Goal: Task Accomplishment & Management: Manage account settings

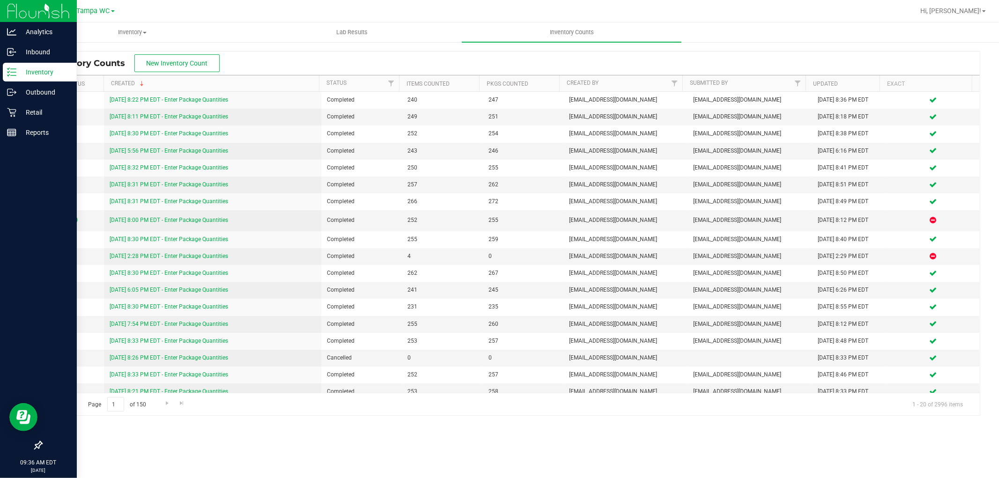
click at [10, 75] on icon at bounding box center [11, 71] width 9 height 9
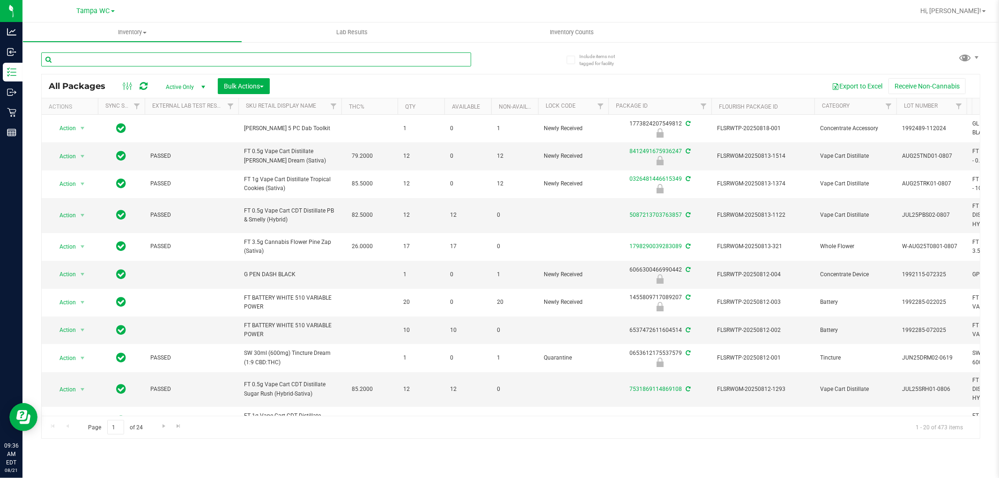
drag, startPoint x: 319, startPoint y: 55, endPoint x: 317, endPoint y: 61, distance: 6.8
click at [319, 58] on input "text" at bounding box center [256, 59] width 430 height 14
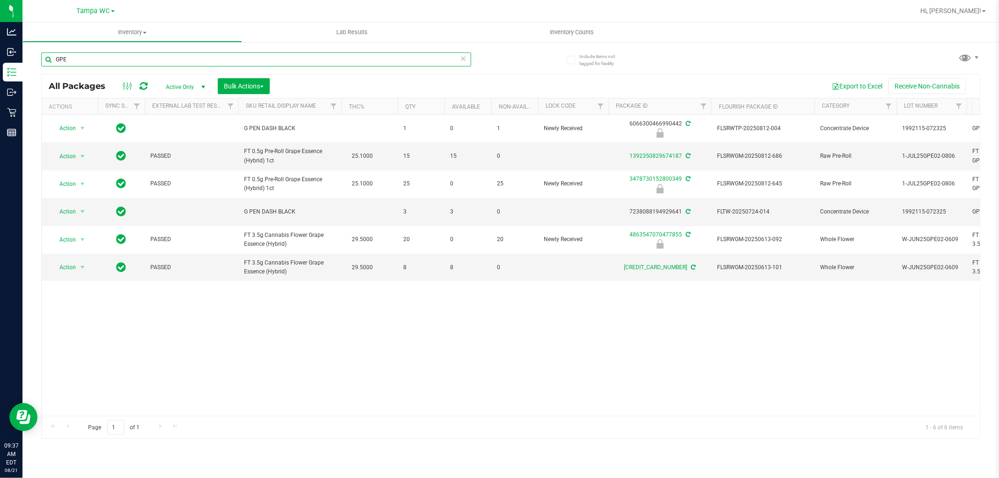
type input "GPE"
click at [386, 314] on div "Action Action Edit attributes Global inventory Locate package Package audit log…" at bounding box center [511, 265] width 938 height 301
click at [464, 57] on icon at bounding box center [463, 57] width 7 height 11
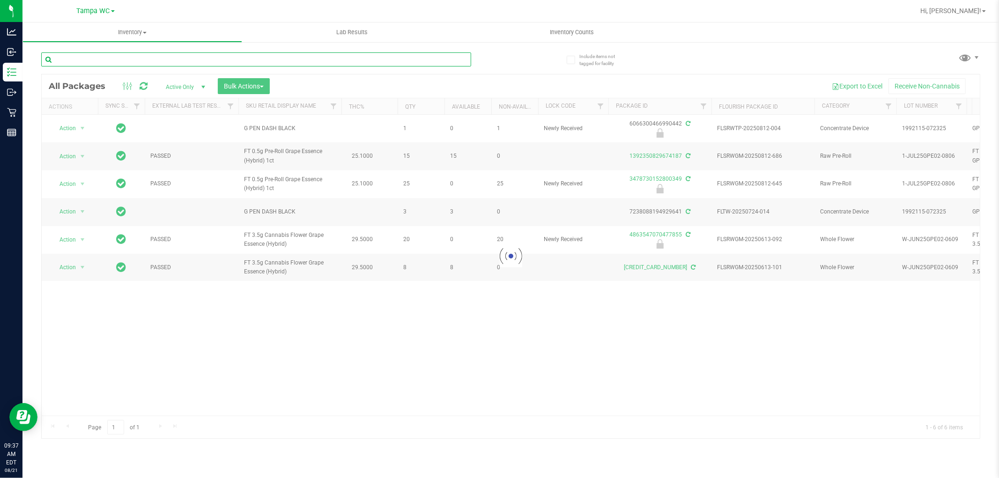
click at [438, 59] on input "text" at bounding box center [256, 59] width 430 height 14
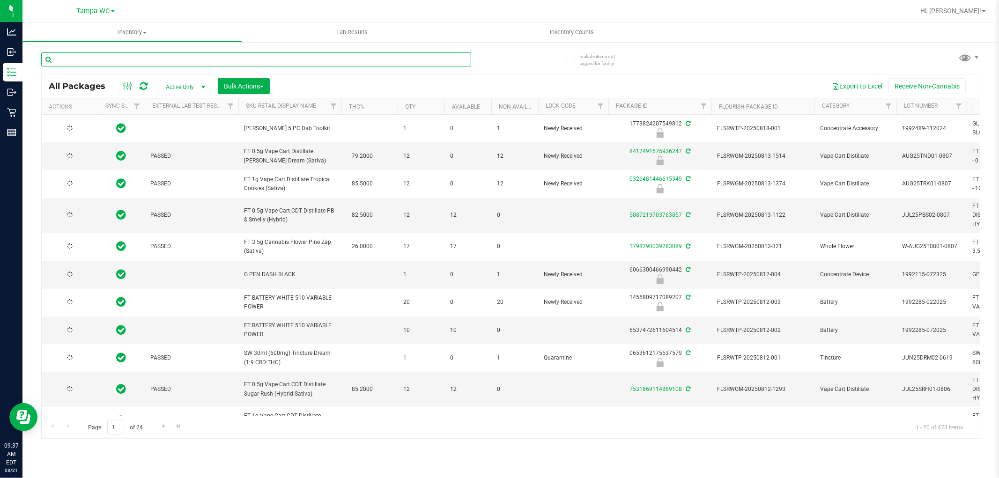
click at [444, 60] on input "text" at bounding box center [256, 59] width 430 height 14
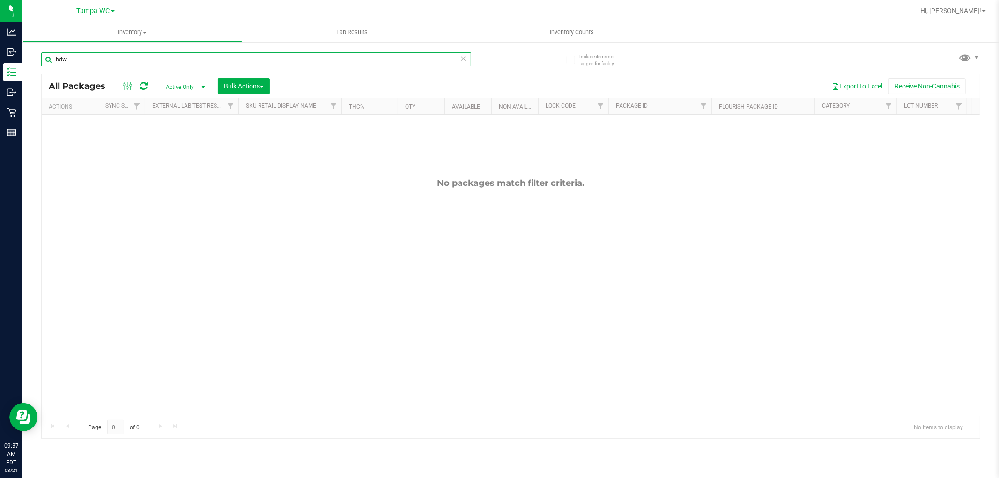
type input "hdw"
drag, startPoint x: 535, startPoint y: 73, endPoint x: 535, endPoint y: 78, distance: 5.2
click at [535, 77] on div "All Packages Active Only Active Only Lab Samples Locked All External Internal B…" at bounding box center [511, 85] width 938 height 23
click at [107, 57] on input "hdw" at bounding box center [256, 59] width 430 height 14
click at [106, 59] on input "hdw" at bounding box center [256, 59] width 430 height 14
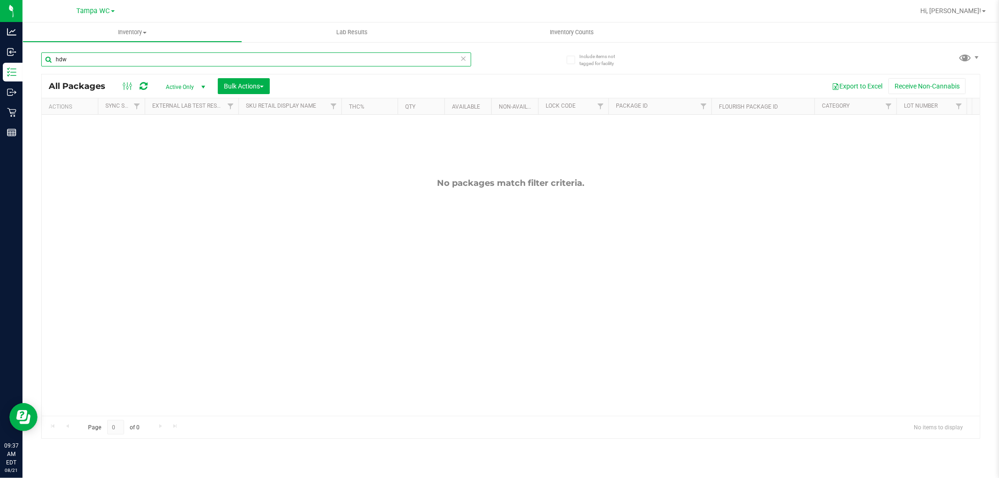
click at [105, 58] on input "hdw" at bounding box center [256, 59] width 430 height 14
drag, startPoint x: 105, startPoint y: 55, endPoint x: 105, endPoint y: 62, distance: 6.6
click at [105, 58] on input "hdw" at bounding box center [256, 59] width 430 height 14
type input "htm"
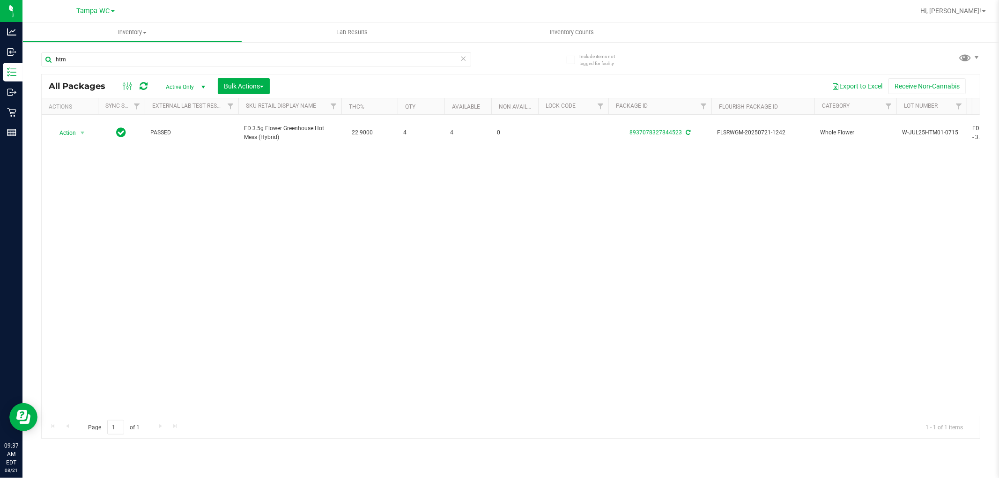
click at [465, 52] on icon at bounding box center [463, 57] width 7 height 11
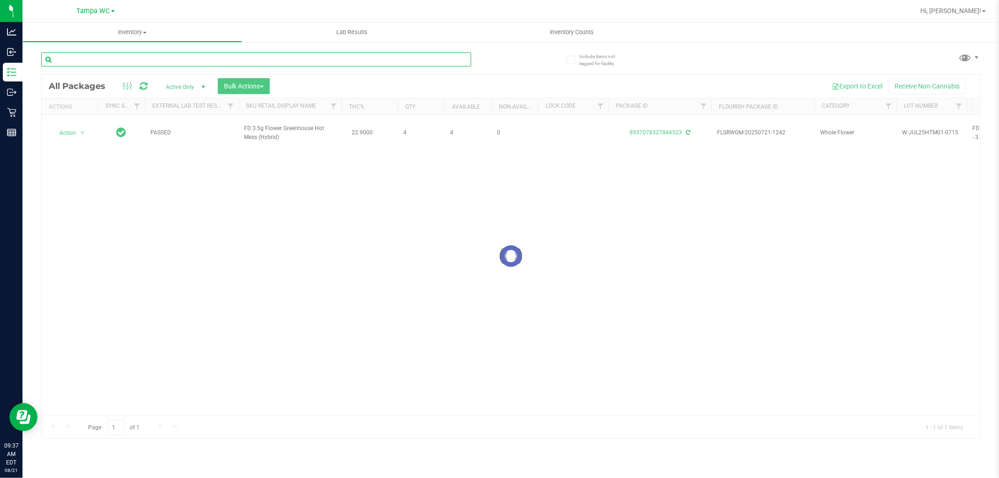
click at [448, 62] on input "text" at bounding box center [256, 59] width 430 height 14
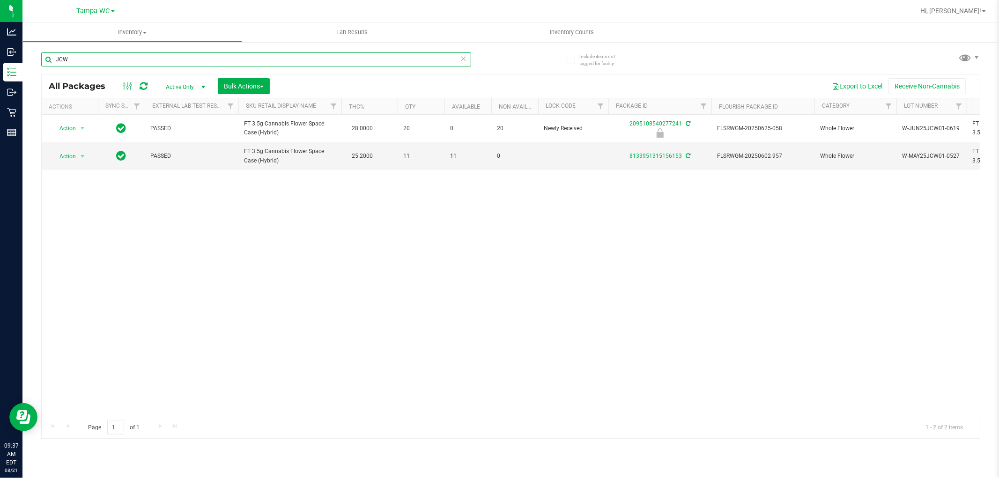
type input "JCW"
click at [282, 217] on div "Action Action Edit attributes Global inventory Locate package Package audit log…" at bounding box center [511, 265] width 938 height 301
click at [69, 52] on input "JCW" at bounding box center [256, 59] width 430 height 14
click at [69, 52] on div "JCW" at bounding box center [276, 59] width 470 height 30
click at [68, 58] on input "JCW" at bounding box center [256, 59] width 430 height 14
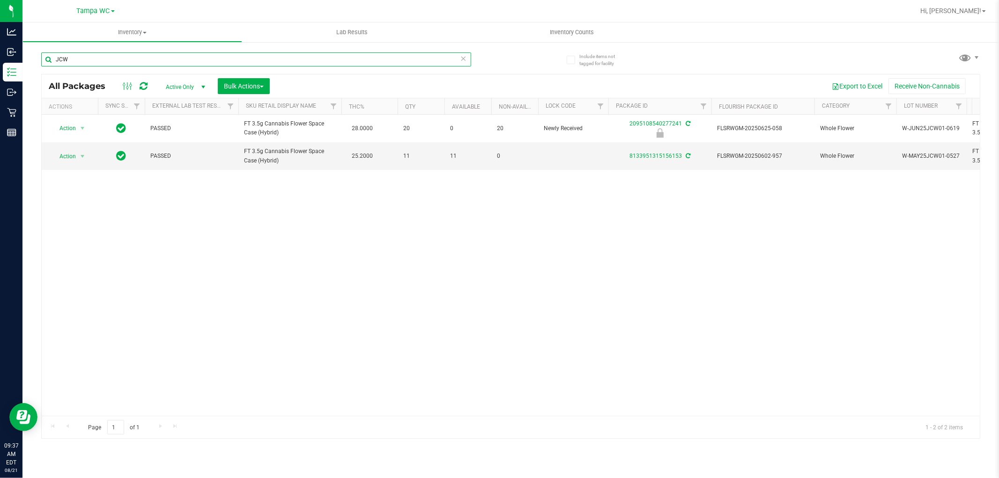
click at [68, 58] on input "JCW" at bounding box center [256, 59] width 430 height 14
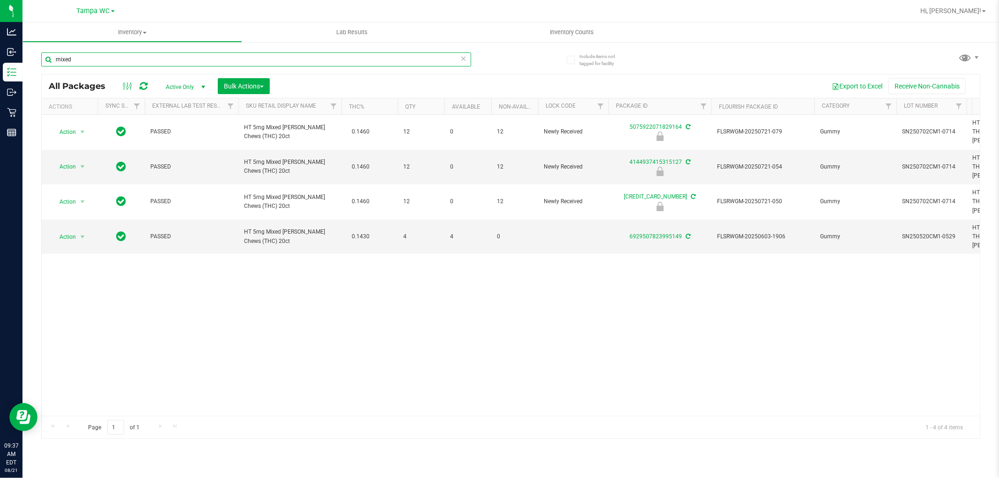
type input "mixed"
click at [345, 272] on div "Action Action Edit attributes Global inventory Locate package Package audit log…" at bounding box center [511, 265] width 938 height 301
click at [493, 270] on div "Action Action Edit attributes Global inventory Locate package Package audit log…" at bounding box center [511, 265] width 938 height 301
drag, startPoint x: 354, startPoint y: 309, endPoint x: 308, endPoint y: 387, distance: 90.4
click at [350, 313] on div "Action Action Edit attributes Global inventory Locate package Package audit log…" at bounding box center [511, 265] width 938 height 301
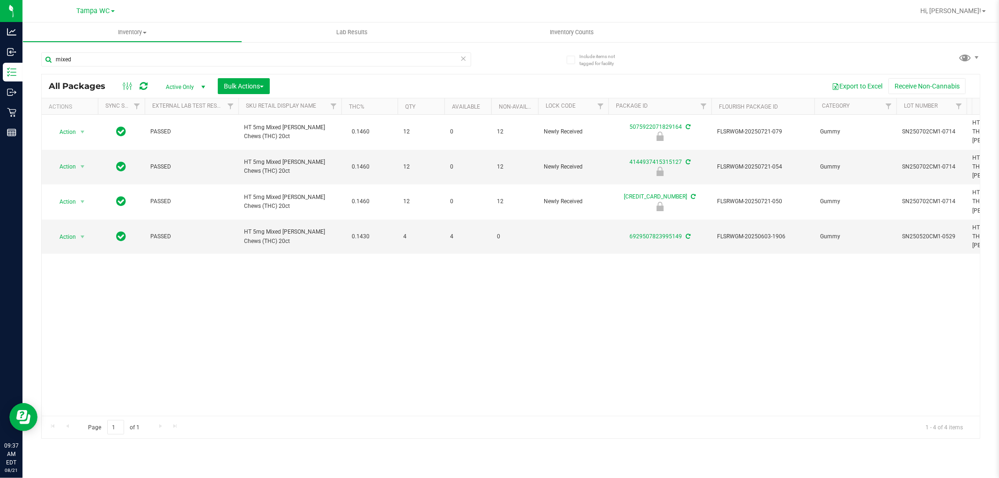
click at [297, 343] on div "Action Action Edit attributes Global inventory Locate package Package audit log…" at bounding box center [511, 265] width 938 height 301
drag, startPoint x: 242, startPoint y: 343, endPoint x: 172, endPoint y: 377, distance: 77.3
click at [235, 349] on div "Action Action Edit attributes Global inventory Locate package Package audit log…" at bounding box center [511, 265] width 938 height 301
click at [463, 57] on icon at bounding box center [463, 57] width 7 height 11
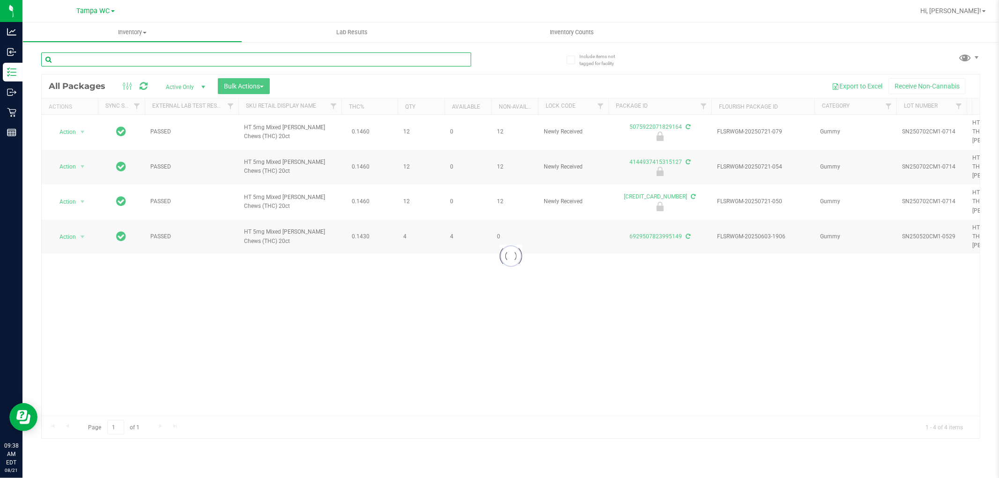
click at [427, 60] on input "text" at bounding box center [256, 59] width 430 height 14
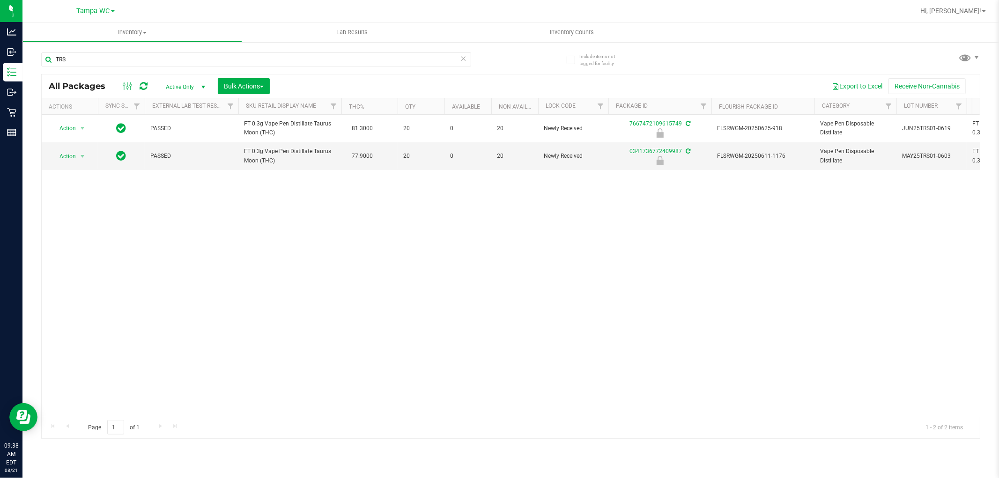
click at [361, 219] on div "Action Action Edit attributes Global inventory Locate package Package audit log…" at bounding box center [511, 265] width 938 height 301
click at [389, 242] on div "Action Action Edit attributes Global inventory Locate package Package audit log…" at bounding box center [511, 265] width 938 height 301
click at [97, 61] on input "TRS" at bounding box center [256, 59] width 430 height 14
click at [97, 62] on input "TRS" at bounding box center [256, 59] width 430 height 14
click at [97, 61] on input "TRS" at bounding box center [256, 59] width 430 height 14
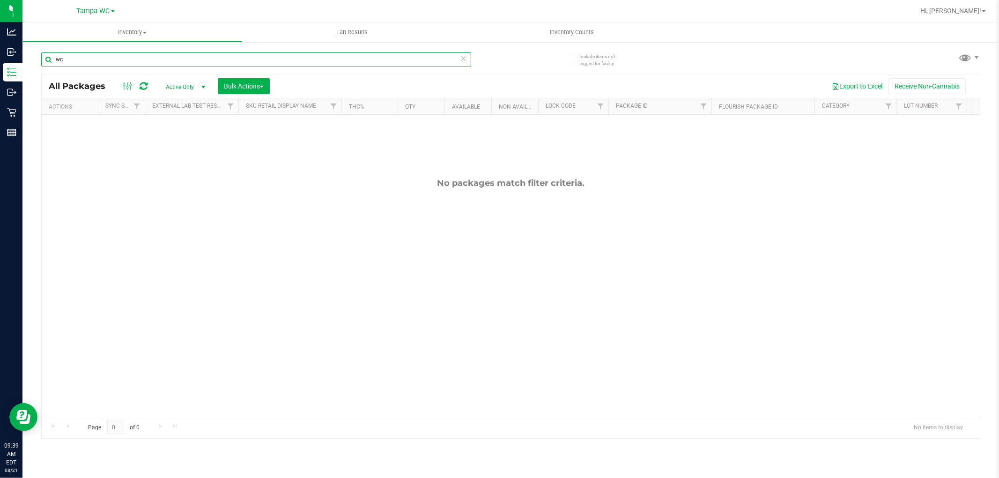
type input "w"
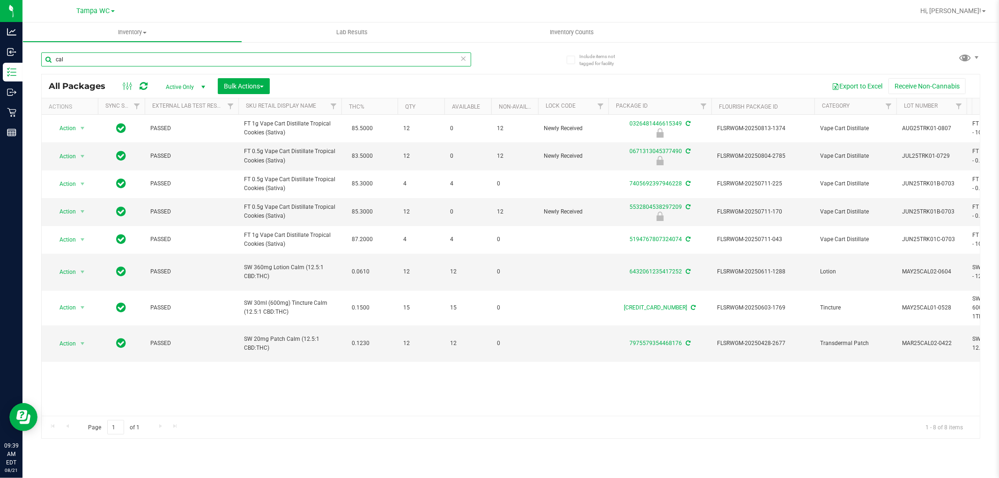
click at [74, 50] on div "cal" at bounding box center [276, 59] width 470 height 30
click at [73, 57] on input "cal" at bounding box center [256, 59] width 430 height 14
type input "SLH"
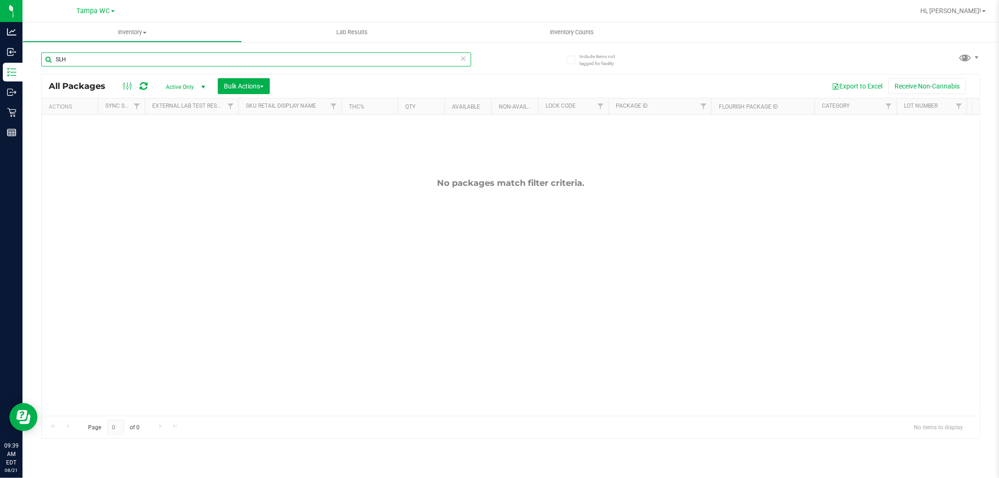
click at [119, 54] on input "SLH" at bounding box center [256, 59] width 430 height 14
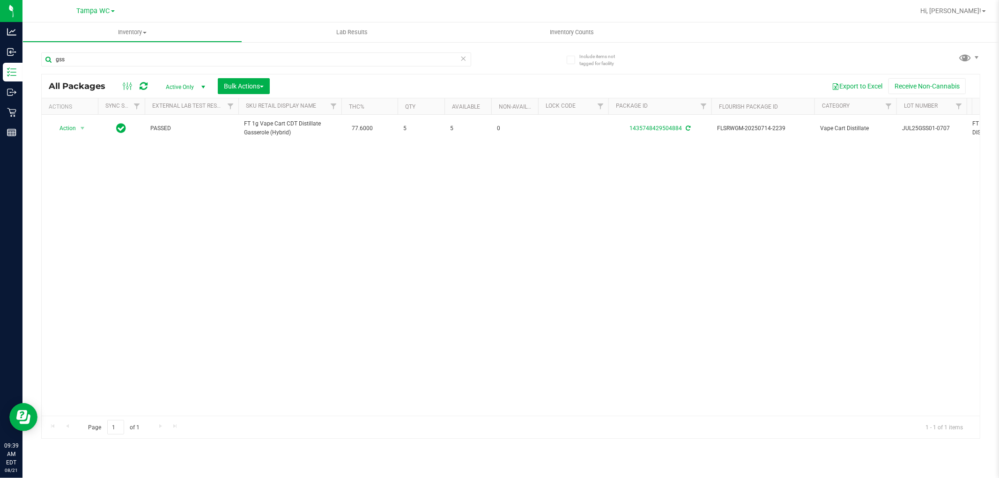
click at [242, 265] on div "Action Action Adjust qty Create package Edit attributes Global inventory Locate…" at bounding box center [511, 265] width 938 height 301
drag, startPoint x: 316, startPoint y: 359, endPoint x: 307, endPoint y: 336, distance: 25.0
click at [314, 353] on div "Action Action Adjust qty Create package Edit attributes Global inventory Locate…" at bounding box center [511, 265] width 938 height 301
click at [67, 57] on input "gss" at bounding box center [256, 59] width 430 height 14
click at [67, 58] on input "gss" at bounding box center [256, 59] width 430 height 14
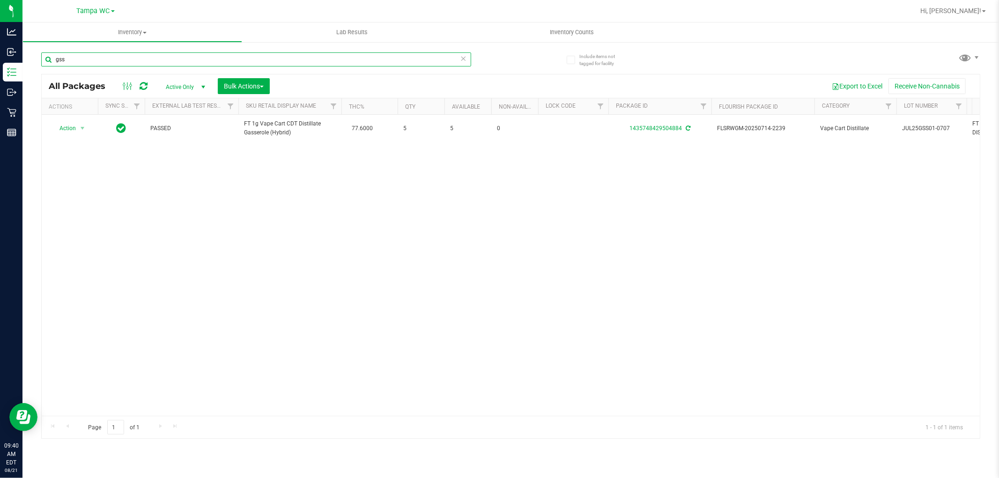
click at [71, 58] on input "gss" at bounding box center [256, 59] width 430 height 14
click at [74, 59] on input "gss" at bounding box center [256, 59] width 430 height 14
click at [74, 60] on input "gss" at bounding box center [256, 59] width 430 height 14
click at [74, 61] on input "gss" at bounding box center [256, 59] width 430 height 14
drag, startPoint x: 74, startPoint y: 61, endPoint x: 66, endPoint y: 62, distance: 7.6
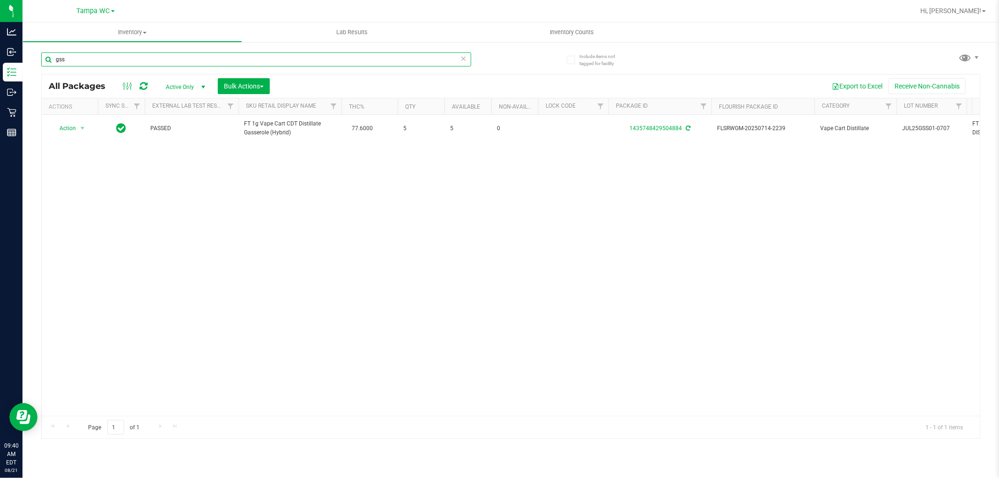
click at [66, 62] on input "gss" at bounding box center [256, 59] width 430 height 14
type input "nyd"
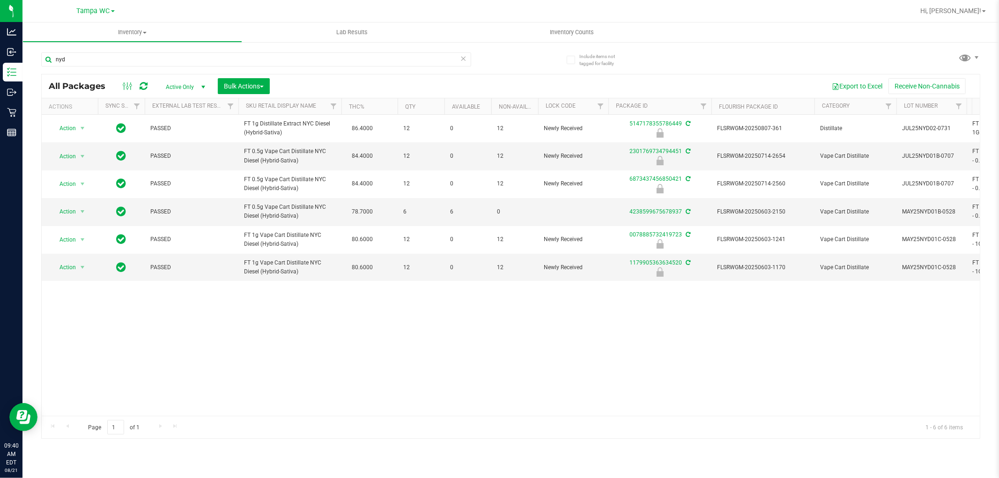
click at [317, 316] on div "Action Action Edit attributes Global inventory Locate package Package audit log…" at bounding box center [511, 265] width 938 height 301
click at [464, 57] on icon at bounding box center [463, 57] width 7 height 11
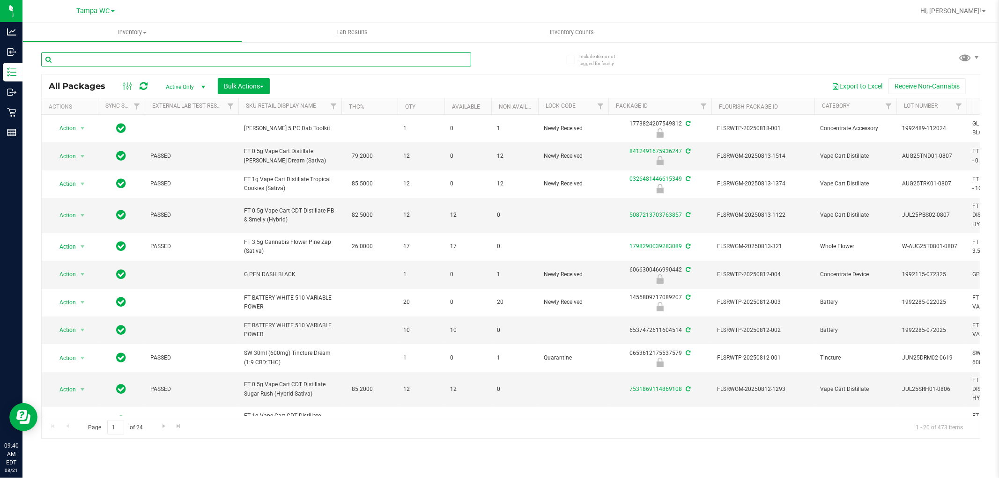
click at [413, 57] on input "text" at bounding box center [256, 59] width 430 height 14
type input "MKH"
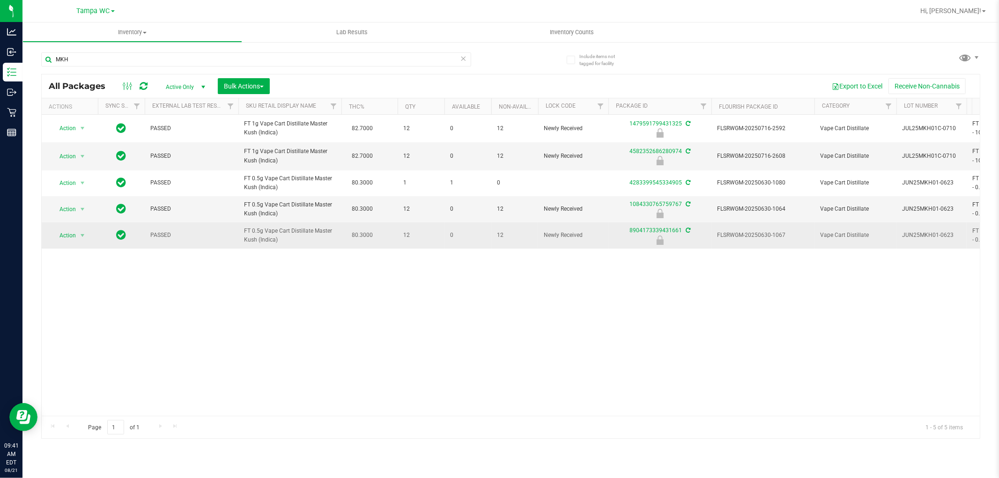
drag, startPoint x: 366, startPoint y: 291, endPoint x: 359, endPoint y: 229, distance: 63.1
click at [365, 290] on div "Action Action Edit attributes Global inventory Locate package Package audit log…" at bounding box center [511, 265] width 938 height 301
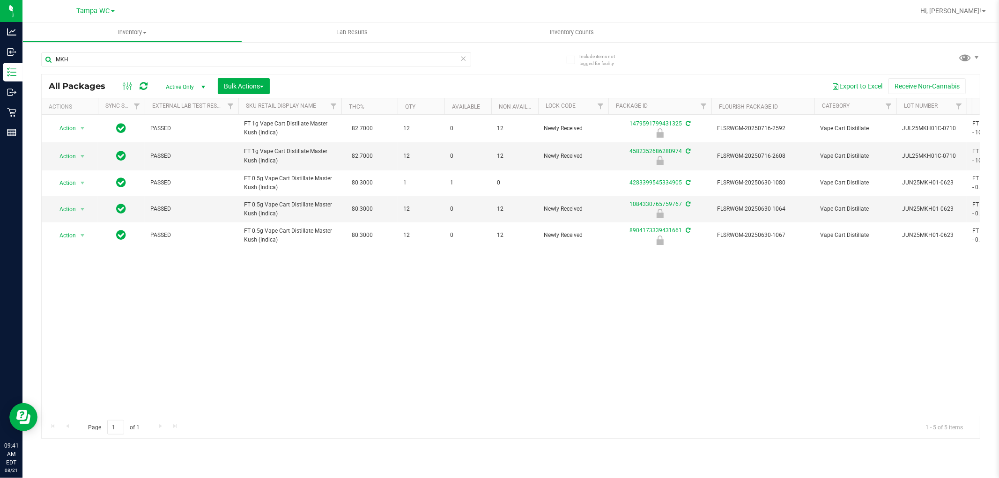
click at [316, 298] on div "Action Action Edit attributes Global inventory Locate package Package audit log…" at bounding box center [511, 265] width 938 height 301
click at [59, 156] on span "Action" at bounding box center [63, 156] width 25 height 13
click at [185, 292] on div "Action Action Edit attributes Global inventory Locate package Package audit log…" at bounding box center [511, 265] width 938 height 301
click at [115, 66] on div "MKH" at bounding box center [256, 63] width 430 height 22
click at [114, 66] on input "MKH" at bounding box center [256, 59] width 430 height 14
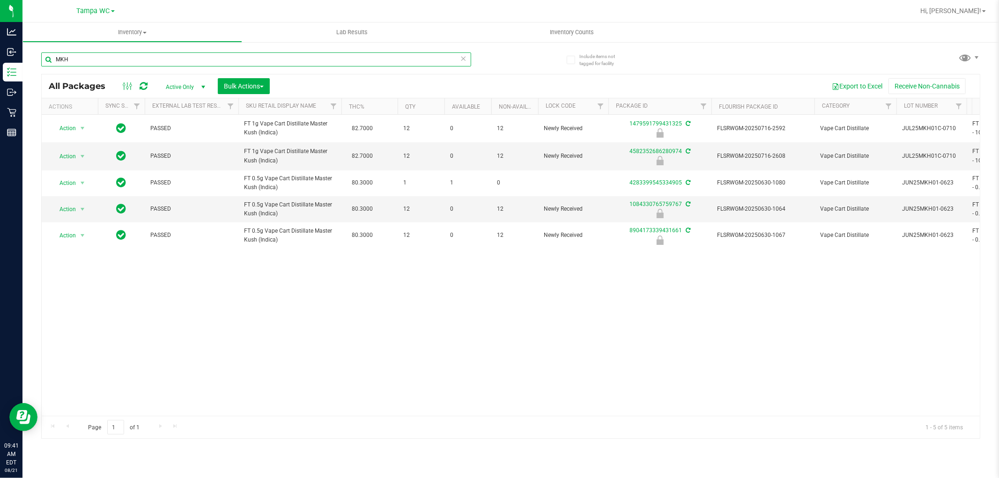
click at [114, 65] on input "MKH" at bounding box center [256, 59] width 430 height 14
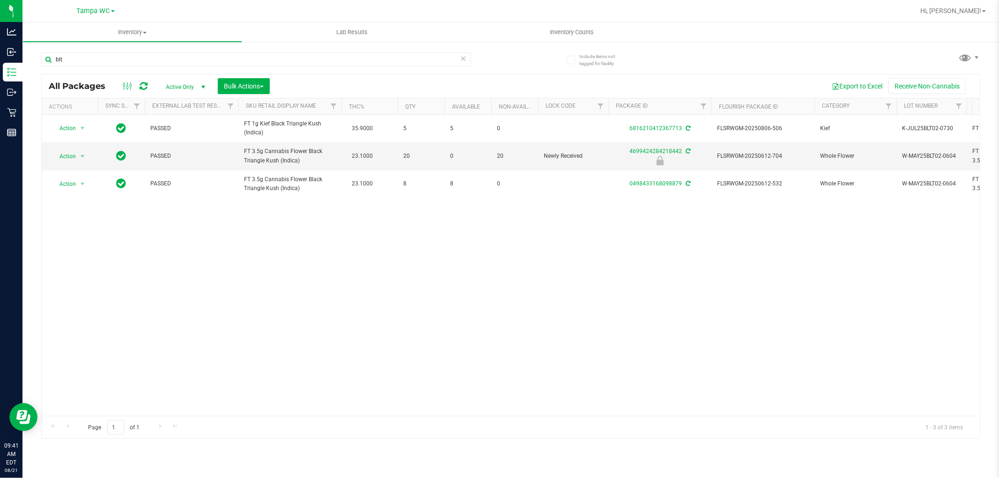
click at [283, 236] on div "Action Action Adjust qty Create package Edit attributes Global inventory Locate…" at bounding box center [511, 265] width 938 height 301
click at [264, 265] on div "Action Action Adjust qty Create package Edit attributes Global inventory Locate…" at bounding box center [511, 265] width 938 height 301
click at [83, 55] on input "blt" at bounding box center [256, 59] width 430 height 14
click at [82, 55] on input "blt" at bounding box center [256, 59] width 430 height 14
click at [128, 63] on input "blt" at bounding box center [256, 59] width 430 height 14
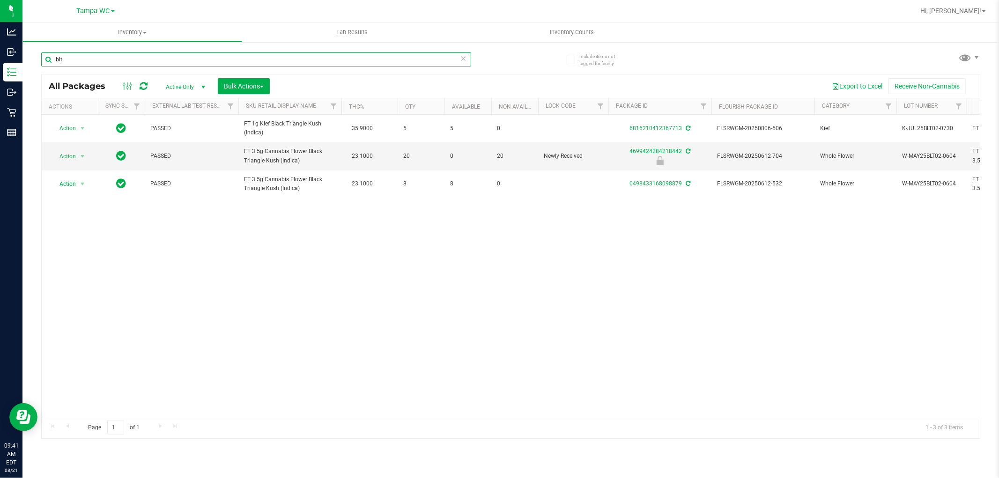
click at [127, 63] on input "blt" at bounding box center [256, 59] width 430 height 14
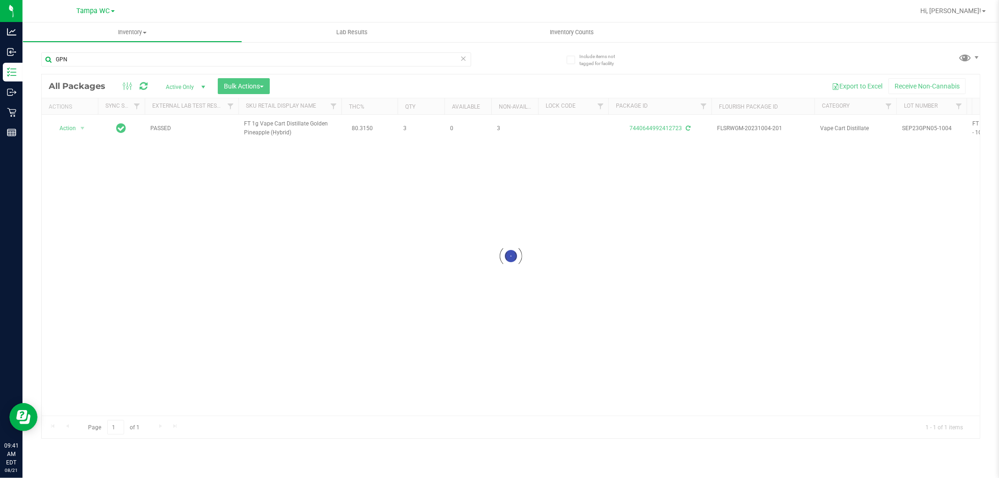
drag, startPoint x: 428, startPoint y: 319, endPoint x: 418, endPoint y: 301, distance: 21.2
click at [428, 319] on div "Loading... Action Action Edit attributes Global inventory Locate package Packag…" at bounding box center [511, 265] width 938 height 301
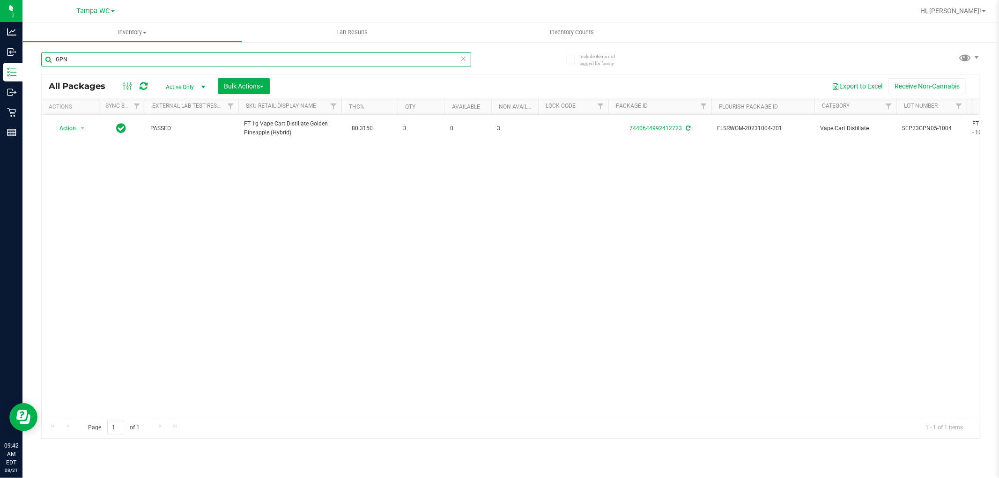
click at [105, 62] on input "GPN" at bounding box center [256, 59] width 430 height 14
click at [184, 226] on div "Action Action Edit attributes Global inventory Locate package Package audit log…" at bounding box center [511, 265] width 938 height 301
click at [63, 54] on input "RAI" at bounding box center [256, 59] width 430 height 14
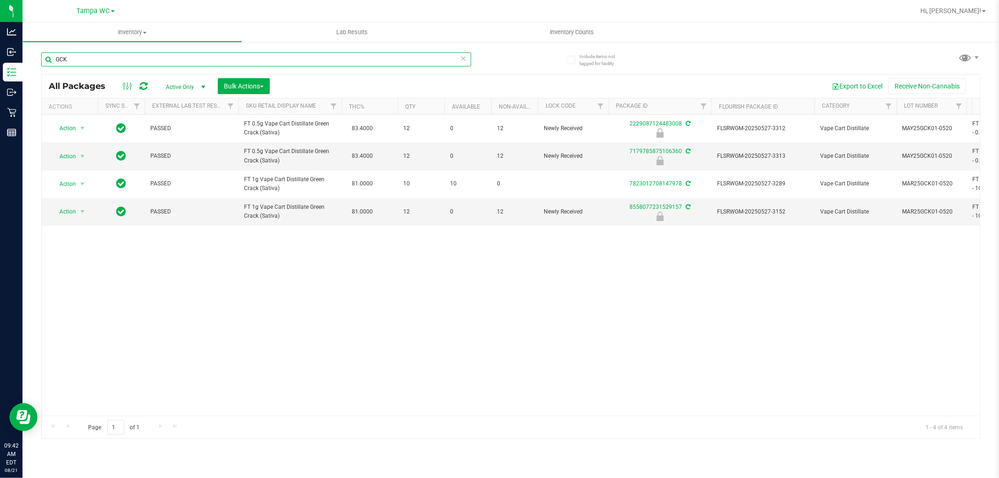
type input "GCK"
click at [251, 280] on div "Action Action Edit attributes Global inventory Locate package Package audit log…" at bounding box center [511, 265] width 938 height 301
click at [462, 76] on div "All Packages Active Only Active Only Lab Samples Locked All External Internal B…" at bounding box center [511, 85] width 938 height 23
click at [462, 54] on icon at bounding box center [463, 57] width 7 height 11
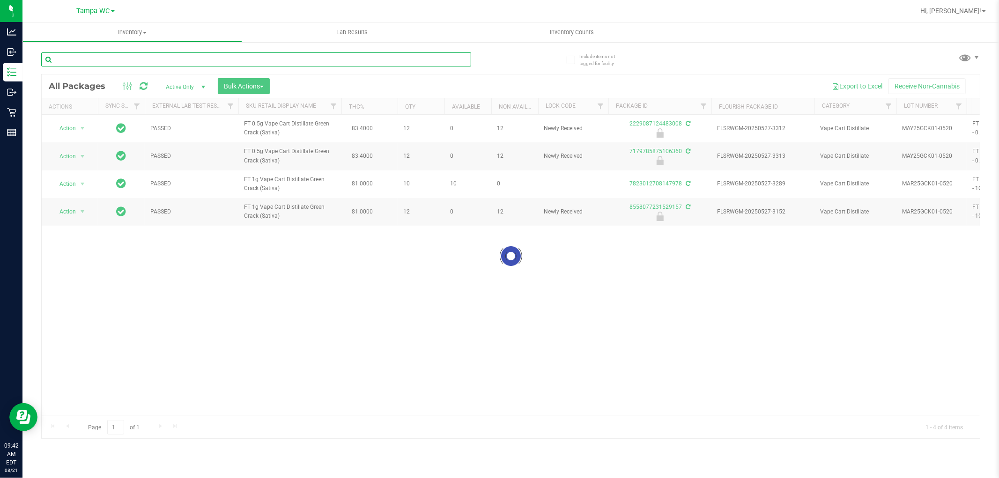
click at [389, 57] on input "text" at bounding box center [256, 59] width 430 height 14
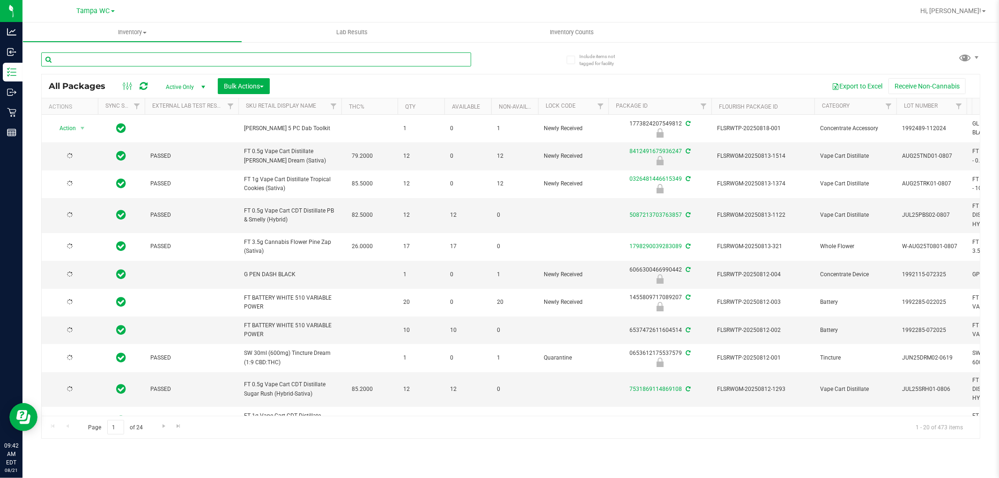
click at [404, 59] on input "text" at bounding box center [256, 59] width 430 height 14
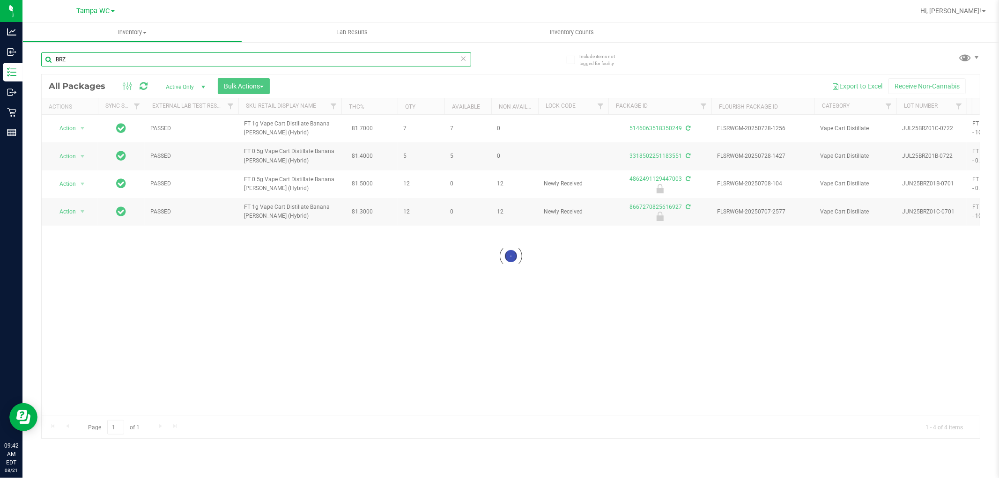
type input "BRZ"
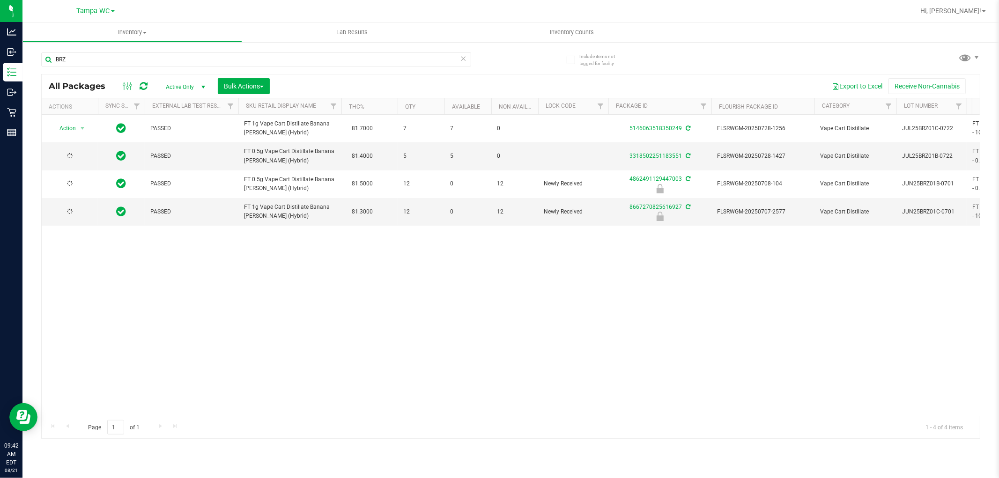
click at [274, 279] on div "Action Action Adjust qty Create package Edit attributes Global inventory Locate…" at bounding box center [511, 265] width 938 height 301
click at [267, 286] on div "Action Action Adjust qty Create package Edit attributes Global inventory Locate…" at bounding box center [511, 265] width 938 height 301
click at [466, 59] on input "BRZ" at bounding box center [256, 59] width 430 height 14
click at [464, 53] on icon at bounding box center [463, 57] width 7 height 11
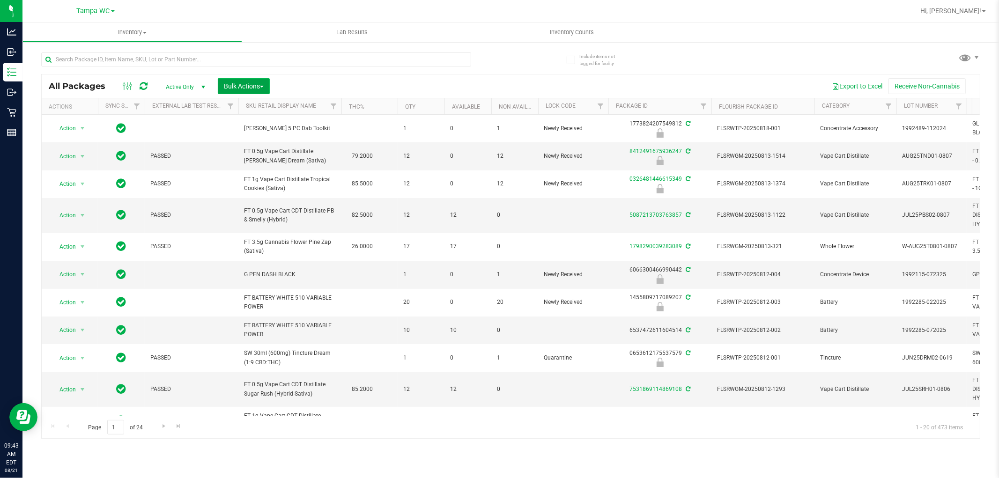
click at [265, 88] on button "Bulk Actions" at bounding box center [244, 86] width 52 height 16
click at [233, 180] on div "Lock/Unlock packages" at bounding box center [261, 177] width 77 height 15
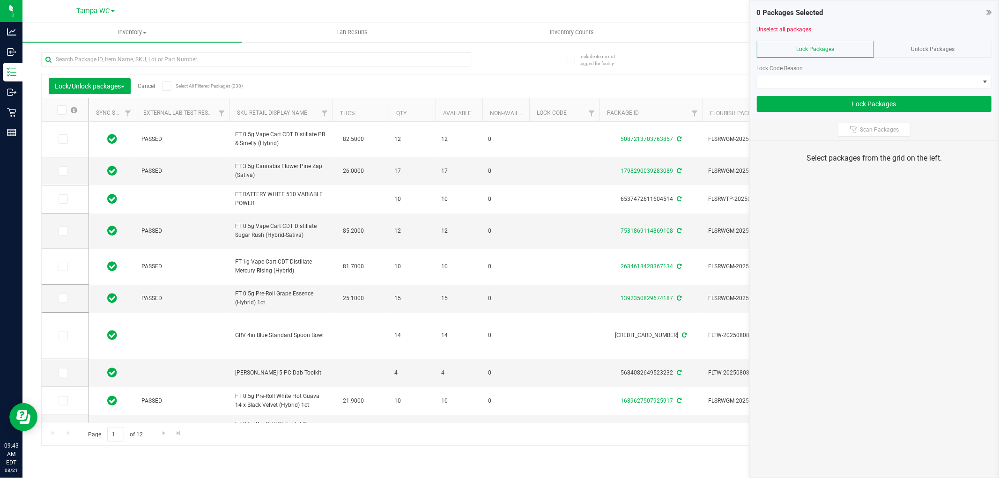
click at [938, 59] on div at bounding box center [874, 60] width 235 height 7
click at [939, 54] on div "Unlock Packages" at bounding box center [933, 49] width 118 height 17
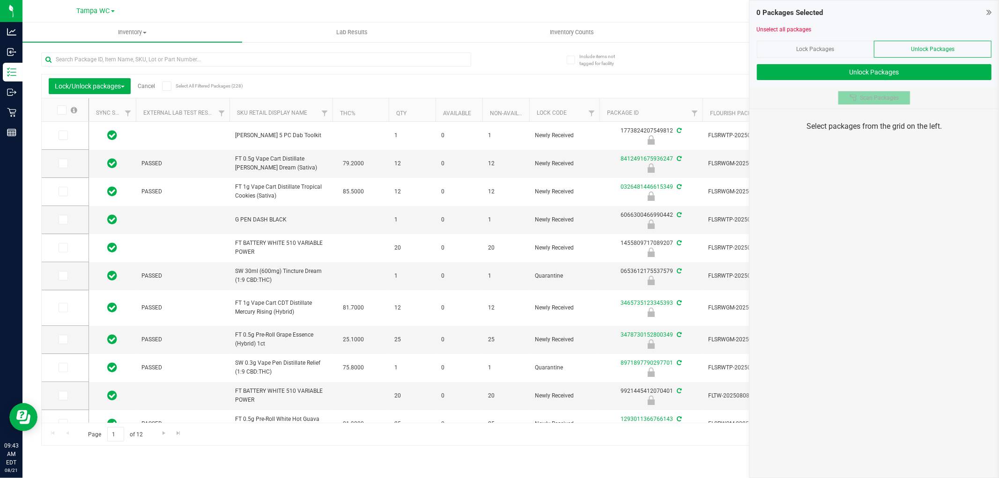
click at [894, 103] on button "Scan Packages" at bounding box center [874, 98] width 73 height 14
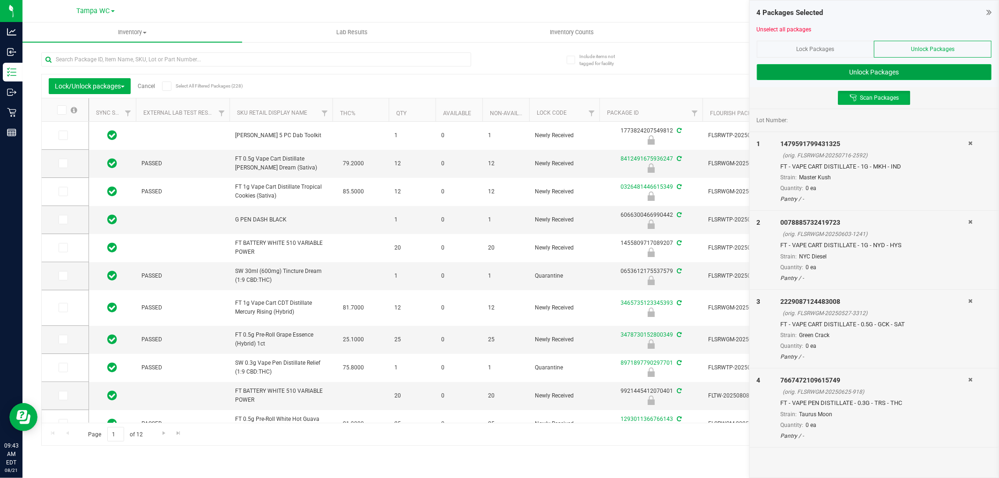
click at [870, 68] on button "Unlock Packages" at bounding box center [874, 72] width 235 height 16
